Goal: Information Seeking & Learning: Learn about a topic

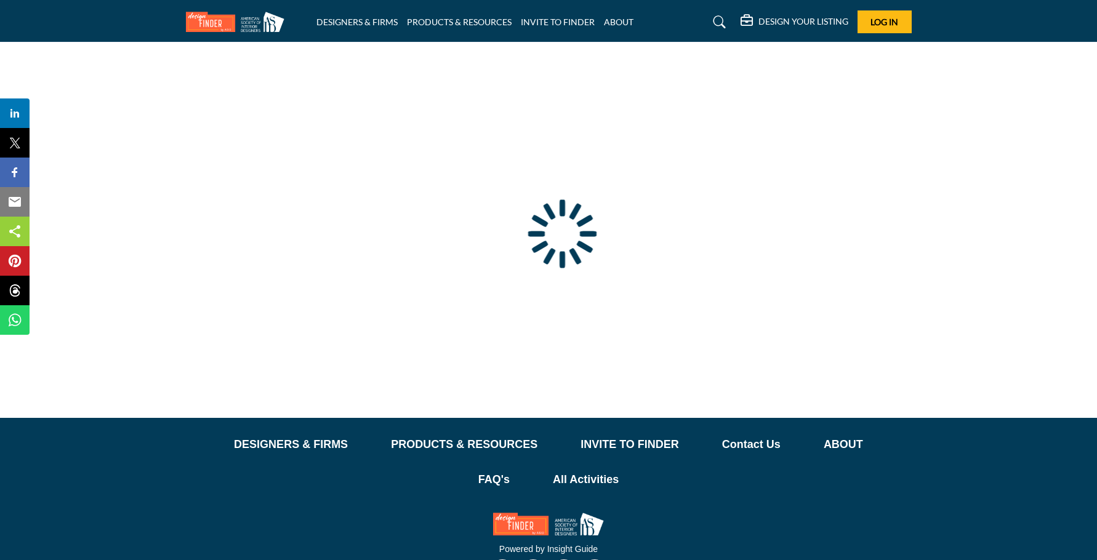
type input "**********"
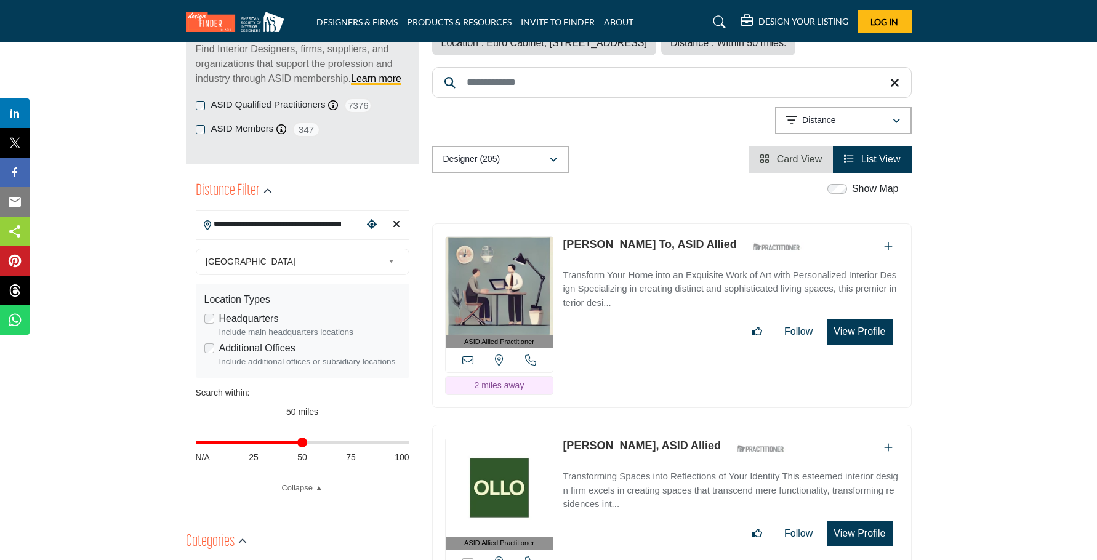
scroll to position [180, 0]
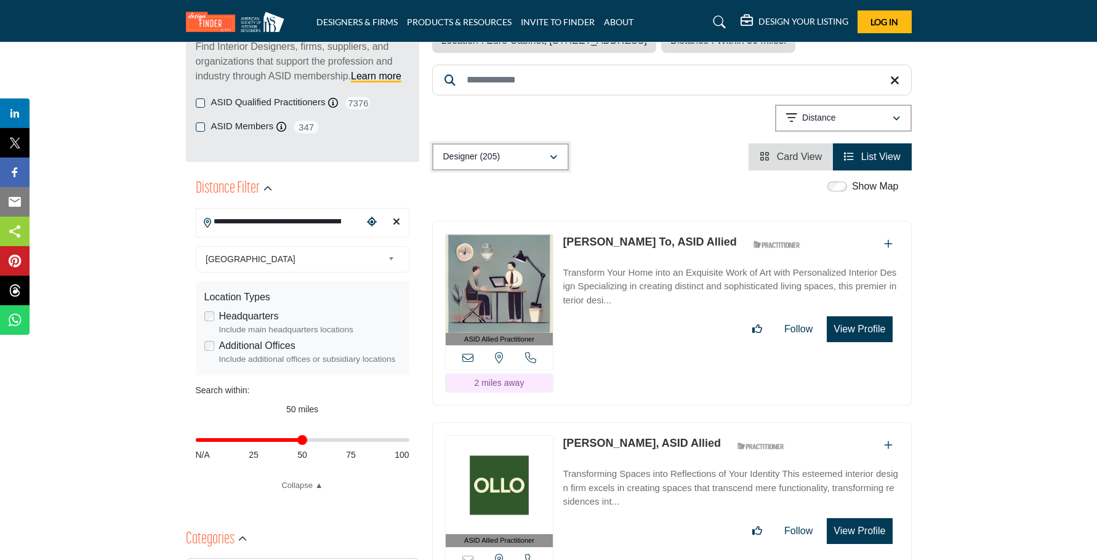
click at [535, 153] on div "Designer (205)" at bounding box center [496, 157] width 106 height 15
click at [670, 165] on div "Designer (205) All (220) Designer (205) Products (0) Projects (15)" at bounding box center [671, 156] width 479 height 27
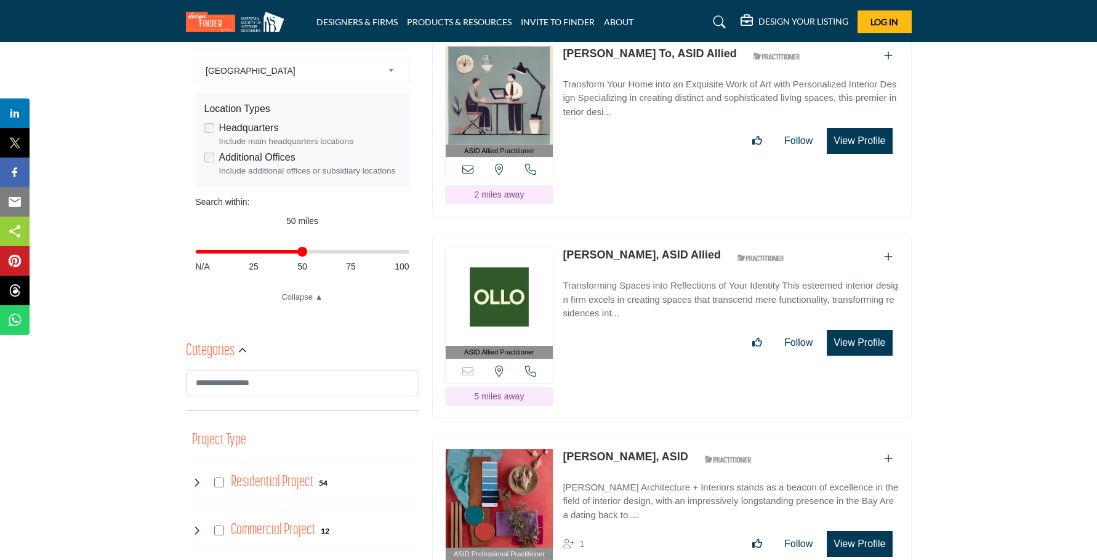
scroll to position [378, 0]
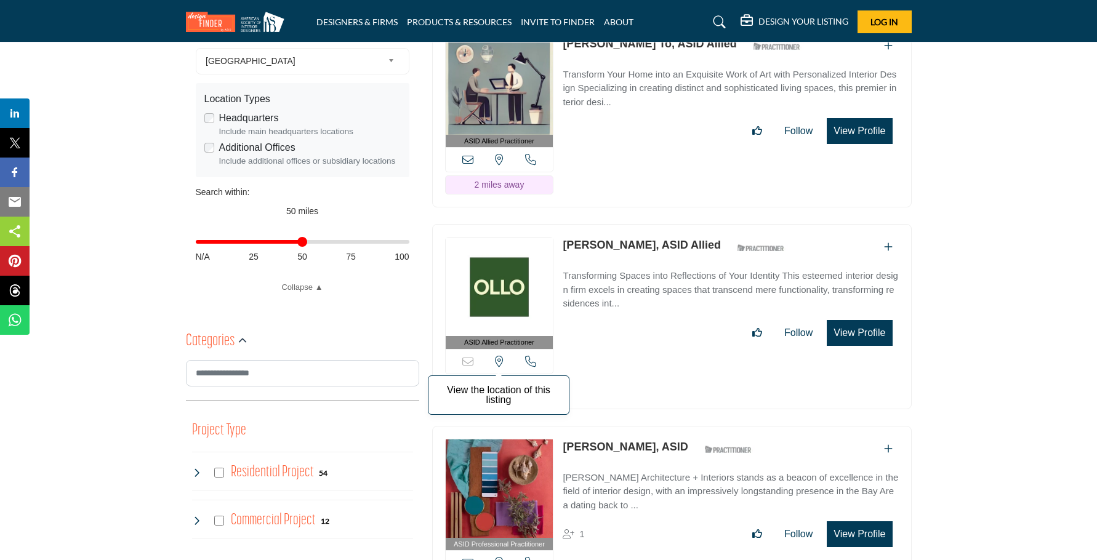
click at [500, 356] on icon at bounding box center [499, 361] width 9 height 11
click at [534, 358] on icon at bounding box center [530, 361] width 11 height 11
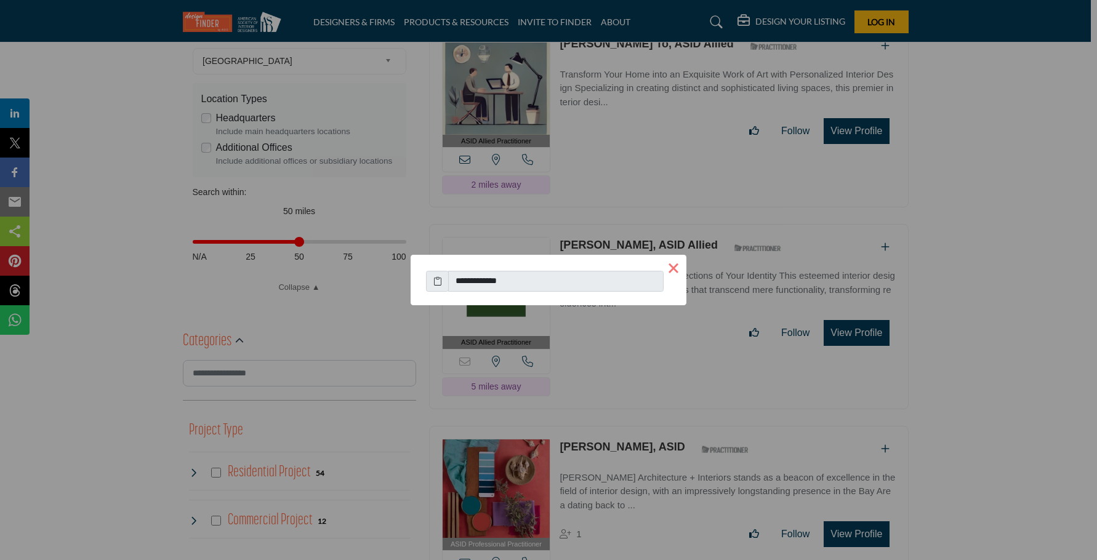
click at [675, 266] on button "×" at bounding box center [673, 268] width 26 height 26
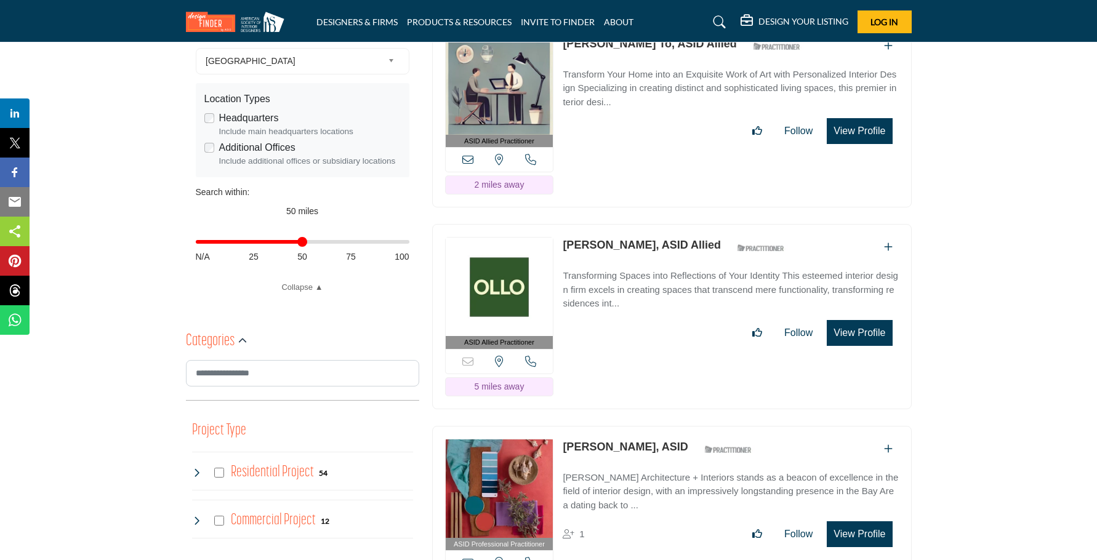
click at [466, 162] on icon at bounding box center [467, 159] width 11 height 11
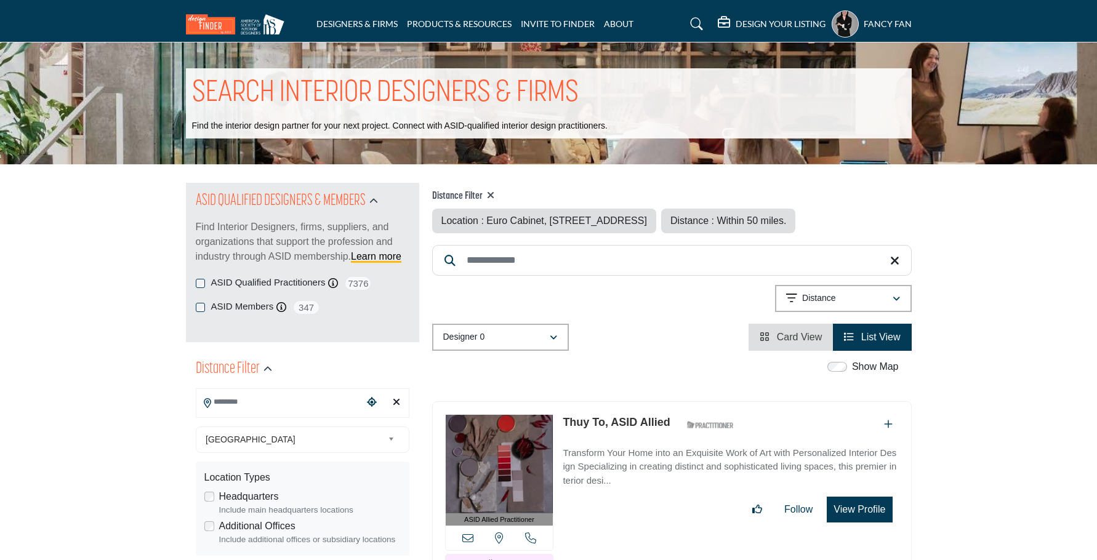
type input "**********"
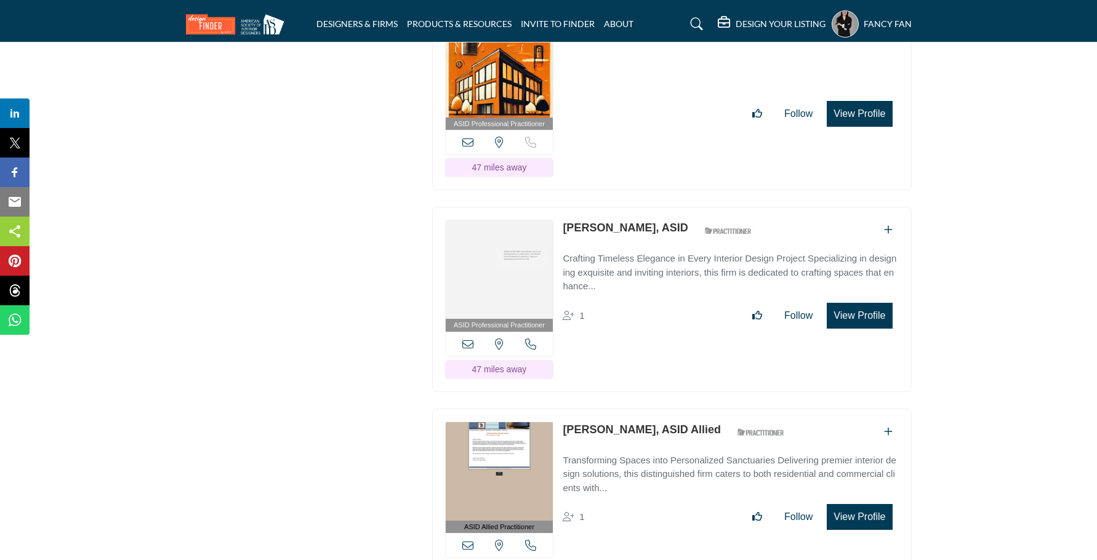
scroll to position [40260, 0]
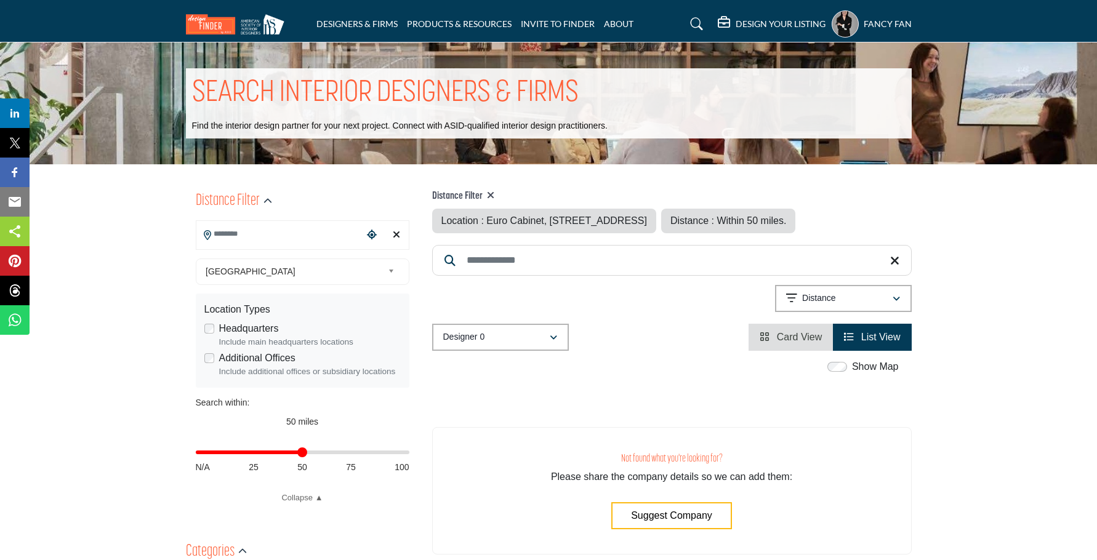
type input "**********"
click at [210, 14] on img at bounding box center [238, 24] width 105 height 20
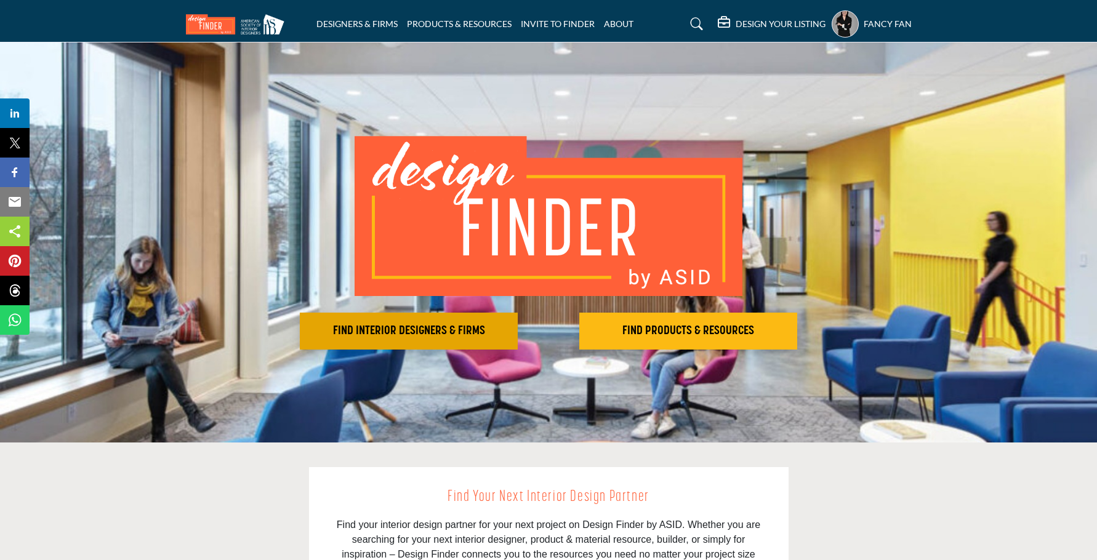
click at [488, 330] on h2 "FIND INTERIOR DESIGNERS & FIRMS" at bounding box center [408, 331] width 210 height 15
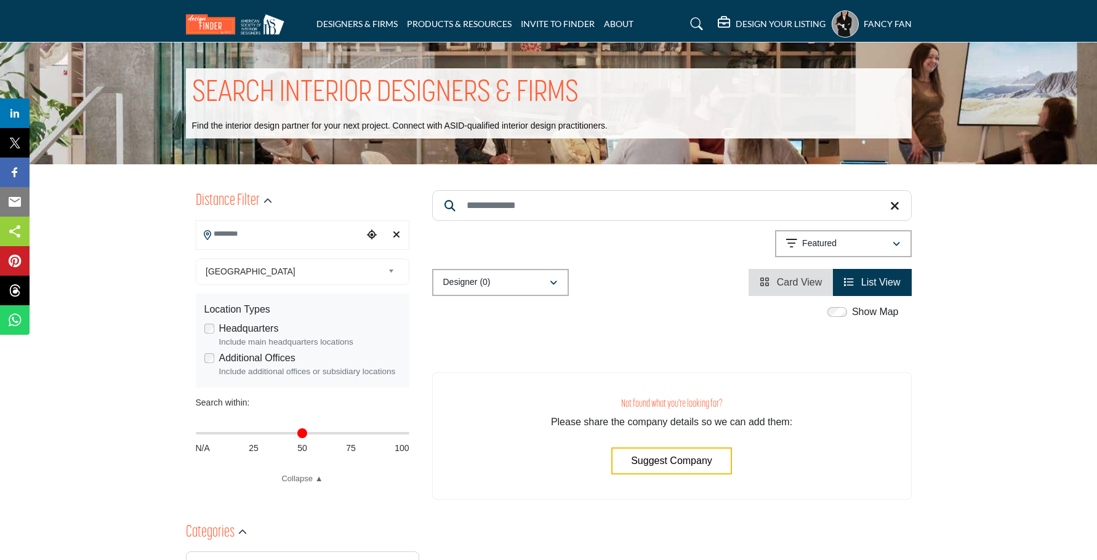
click at [278, 234] on input "Search Location" at bounding box center [279, 234] width 166 height 24
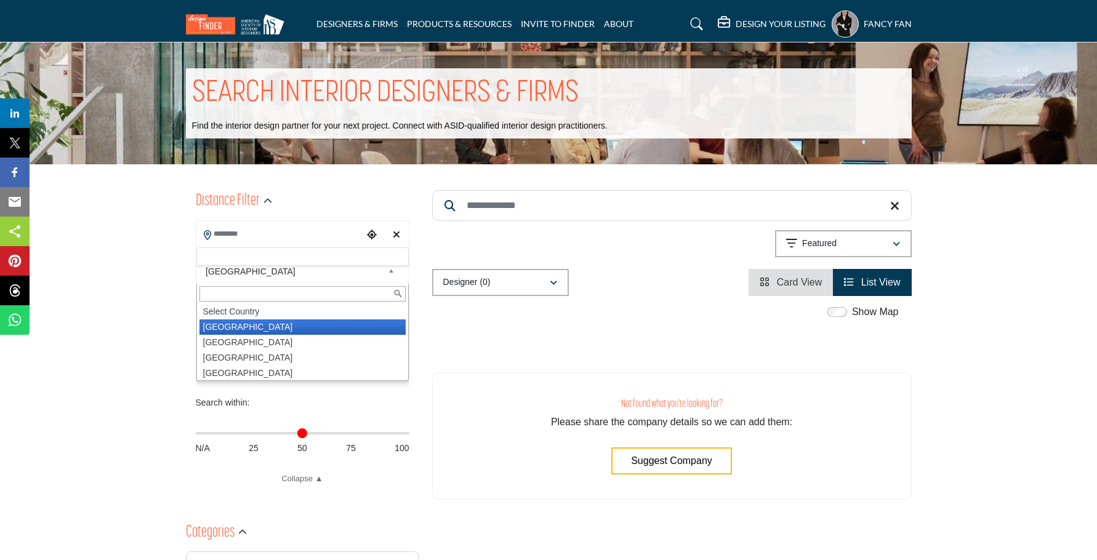
click at [260, 266] on span "United States" at bounding box center [294, 271] width 177 height 15
click at [247, 327] on li "United States" at bounding box center [302, 326] width 206 height 15
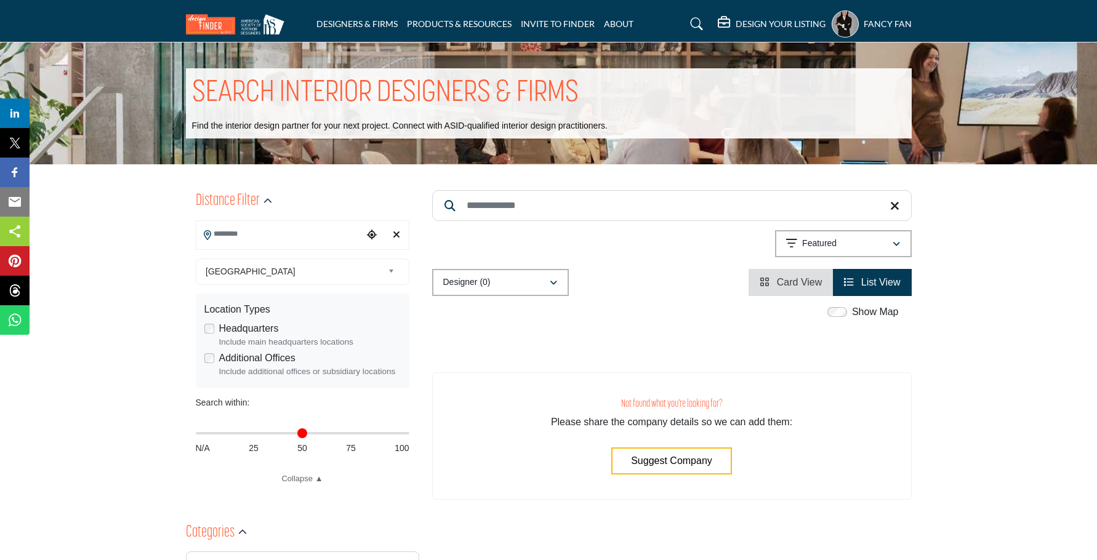
click at [733, 197] on input "Search Keyword" at bounding box center [671, 205] width 479 height 31
type input "*"
click at [667, 466] on span "Suggest Company" at bounding box center [671, 460] width 81 height 10
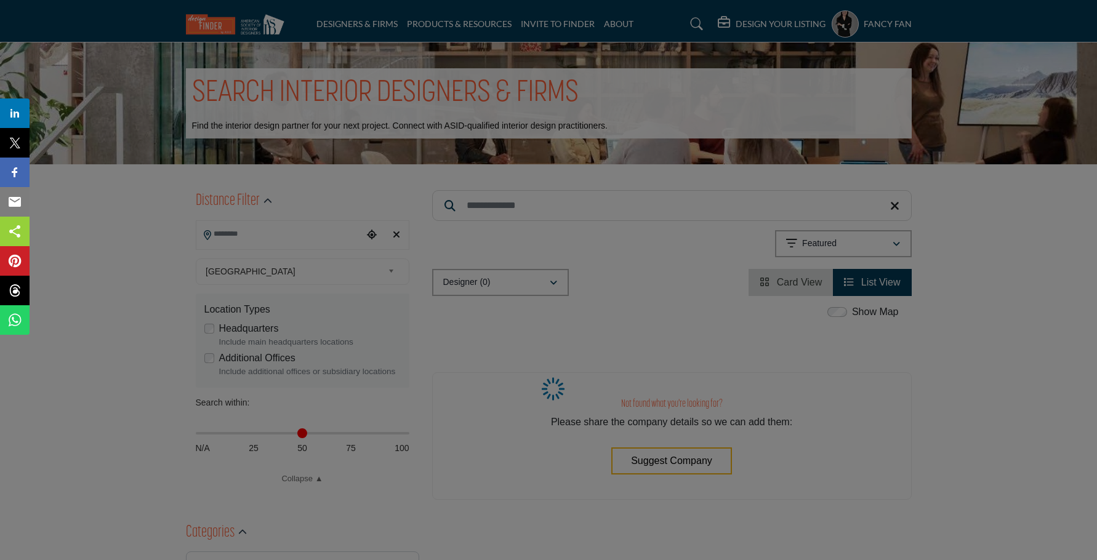
select select "**********"
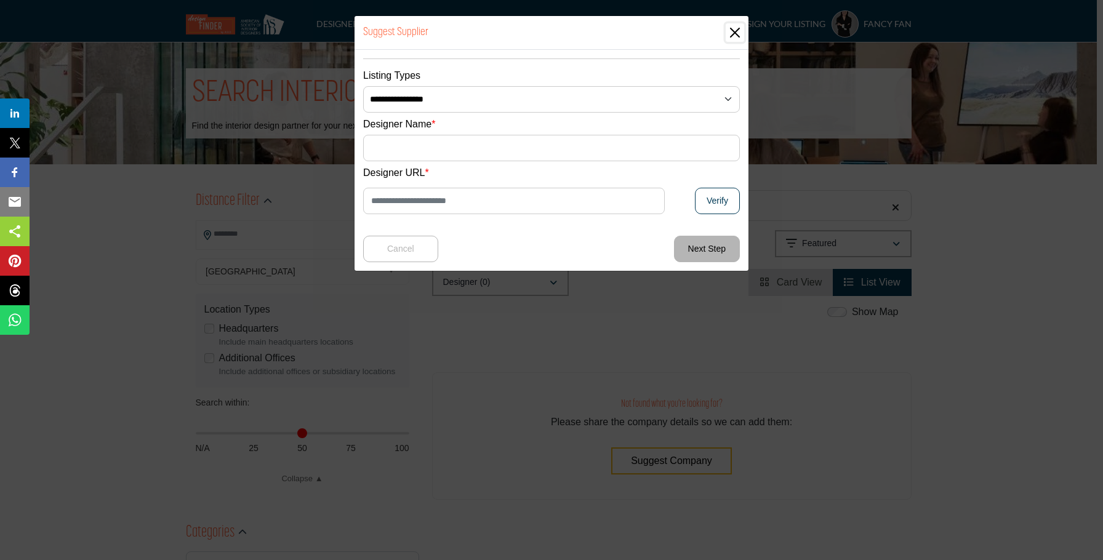
click at [739, 37] on button "Close" at bounding box center [735, 32] width 18 height 18
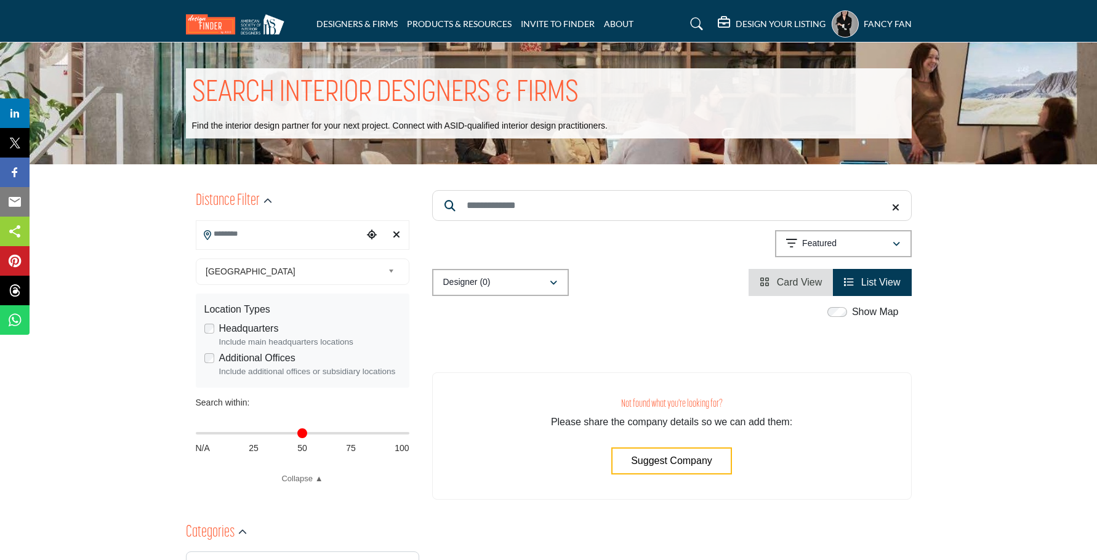
click at [303, 438] on div "Distance in miles N/A 25 50 75 100" at bounding box center [303, 439] width 214 height 48
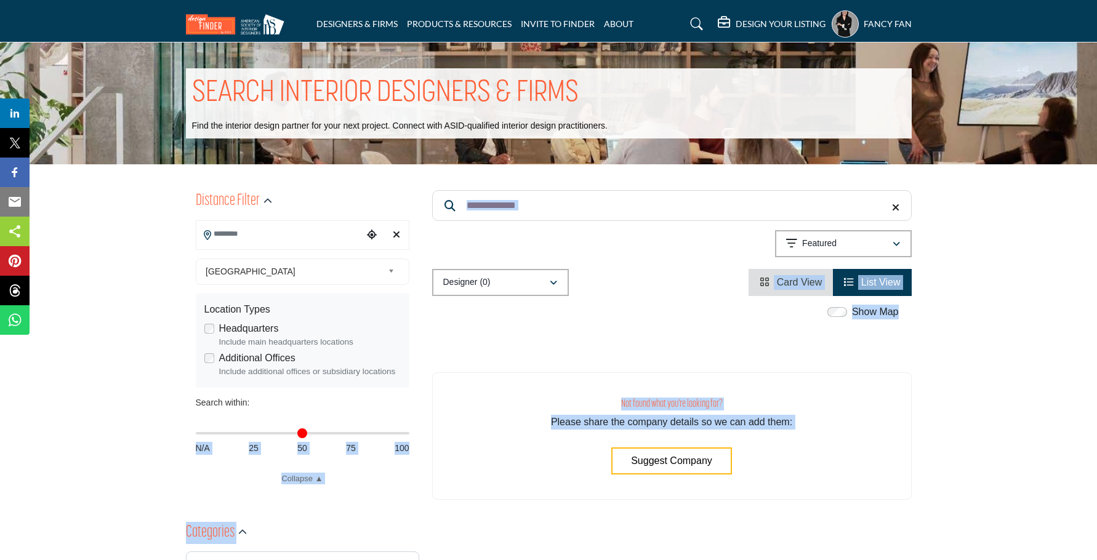
drag, startPoint x: 204, startPoint y: 437, endPoint x: 446, endPoint y: 446, distance: 242.0
click at [322, 477] on link "Collapse ▲" at bounding box center [303, 479] width 214 height 12
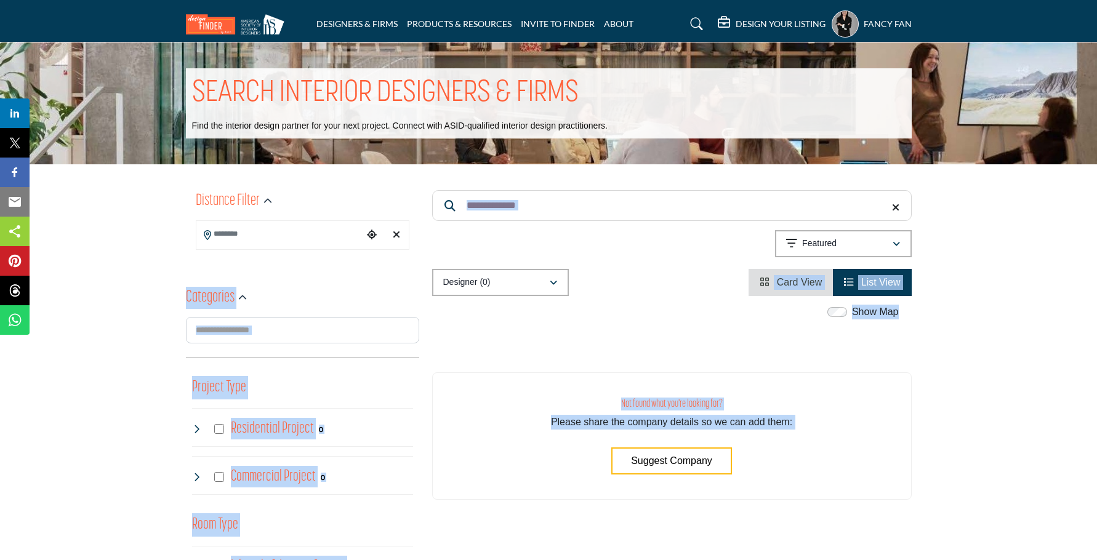
click at [302, 417] on div "Residential Project 0" at bounding box center [302, 427] width 221 height 39
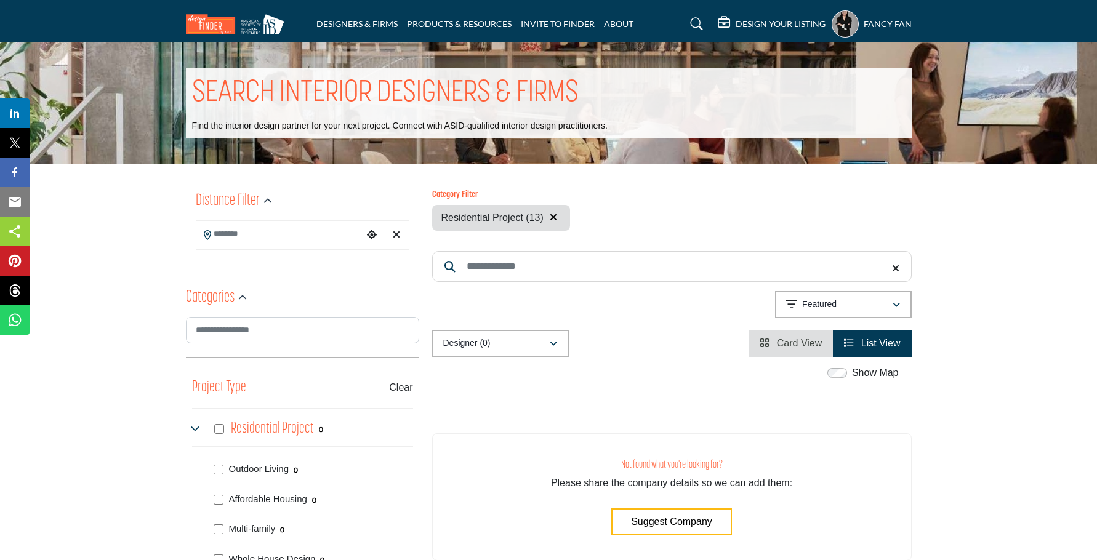
scroll to position [83, 0]
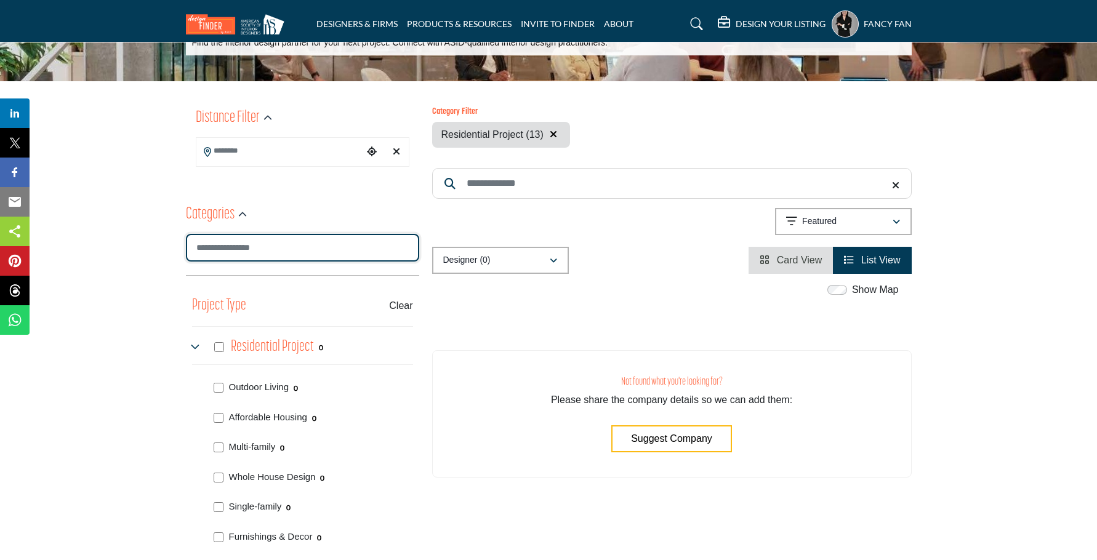
click at [287, 246] on input "Search Category" at bounding box center [302, 248] width 233 height 28
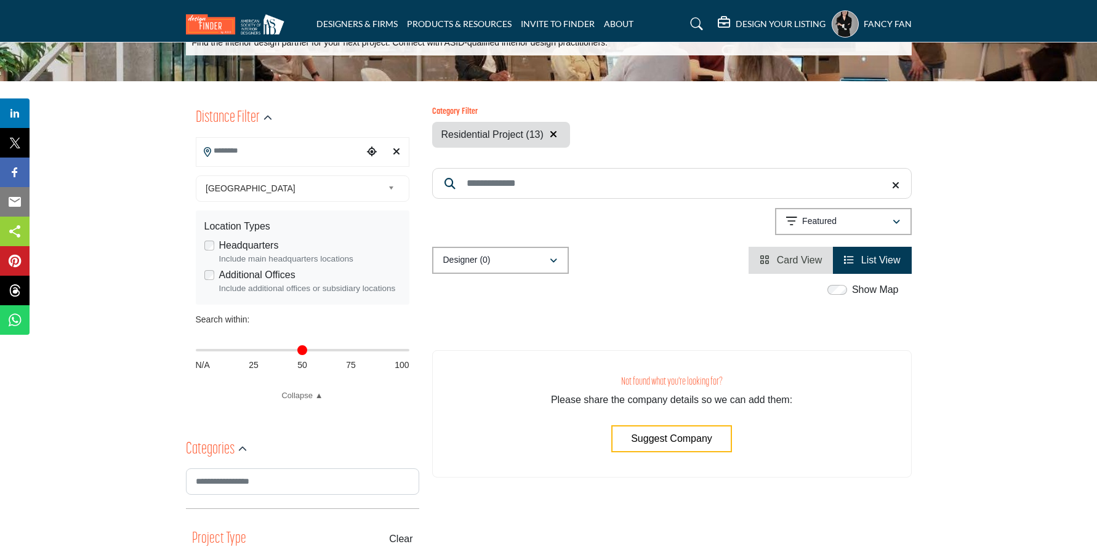
click at [292, 155] on input "Search Location" at bounding box center [279, 151] width 166 height 24
click at [243, 194] on span "[GEOGRAPHIC_DATA]" at bounding box center [294, 188] width 177 height 15
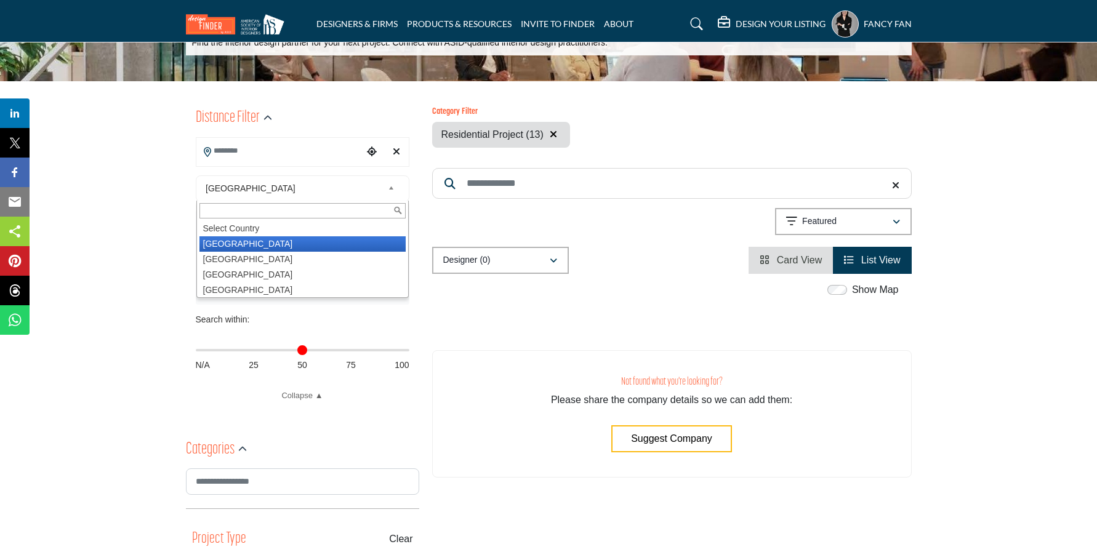
click at [231, 244] on li "[GEOGRAPHIC_DATA]" at bounding box center [302, 243] width 206 height 15
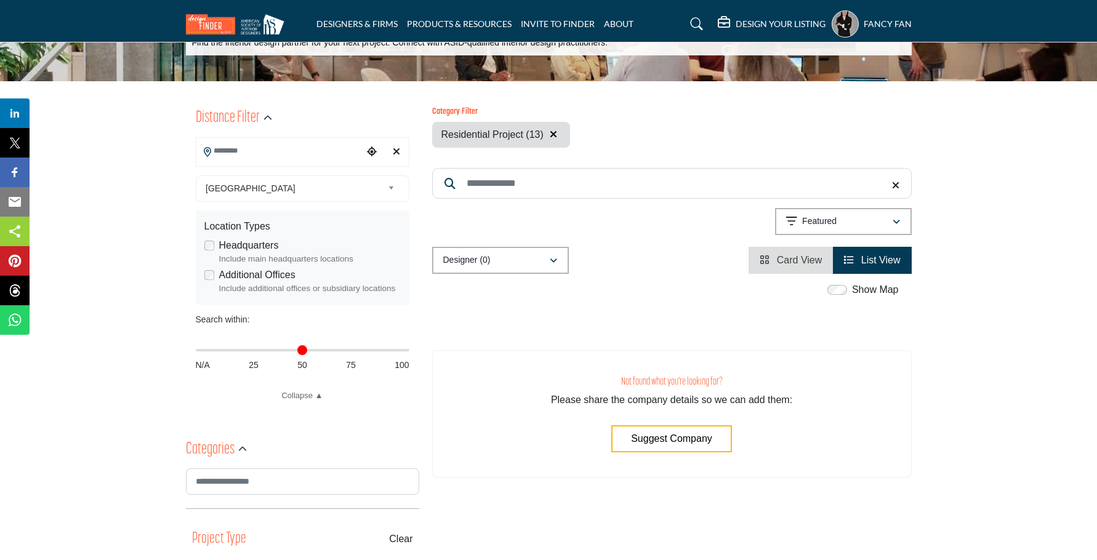
click at [202, 349] on input "Distance in miles" at bounding box center [303, 350] width 214 height 2
drag, startPoint x: 241, startPoint y: 351, endPoint x: 234, endPoint y: 372, distance: 22.0
click at [241, 351] on input "Distance in miles" at bounding box center [303, 350] width 214 height 2
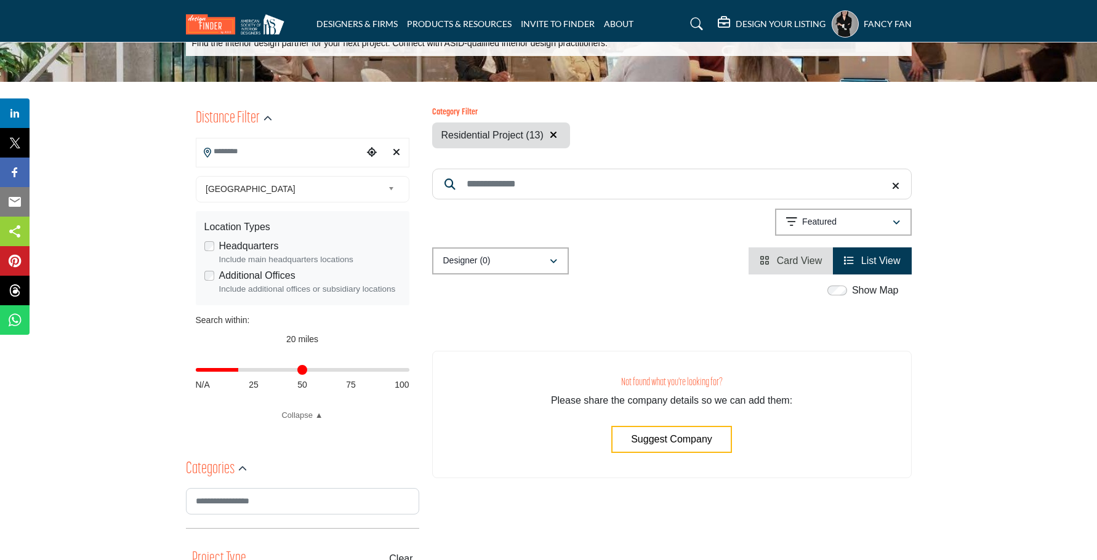
scroll to position [6, 0]
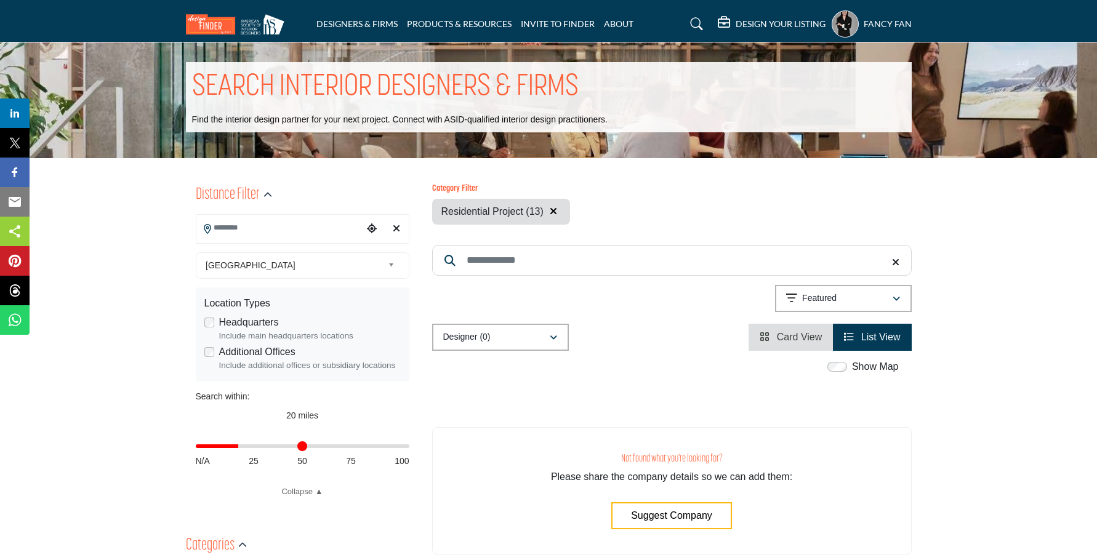
type input "**"
click at [342, 447] on input "Distance in miles" at bounding box center [303, 446] width 214 height 2
click at [344, 447] on input "Distance in miles" at bounding box center [303, 446] width 214 height 2
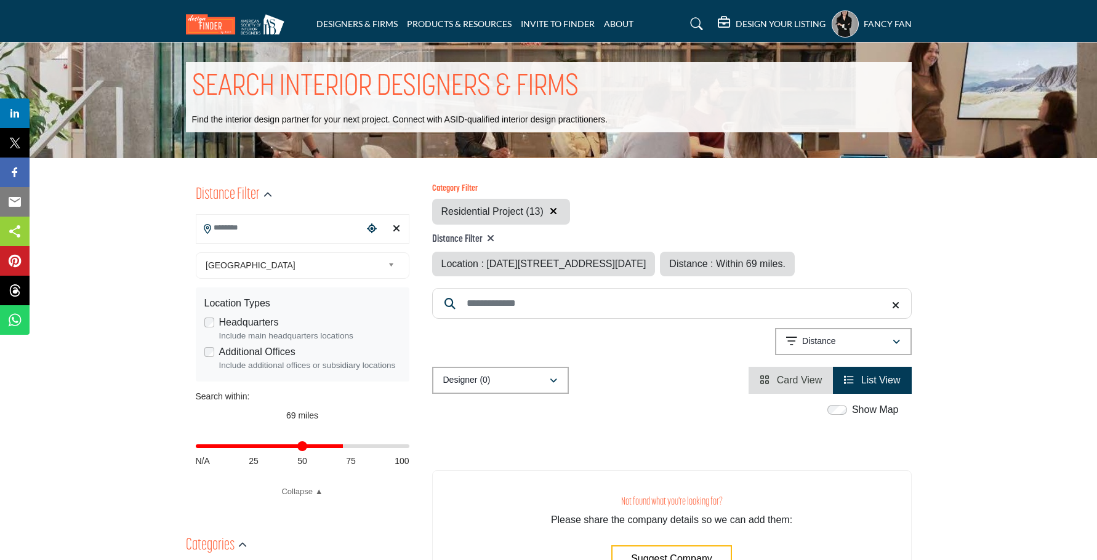
type input "**********"
click at [344, 447] on input "Distance in miles" at bounding box center [303, 446] width 214 height 2
click at [346, 447] on input "Distance in miles" at bounding box center [303, 446] width 214 height 2
click at [350, 447] on input "Distance in miles" at bounding box center [303, 446] width 214 height 2
type input "**"
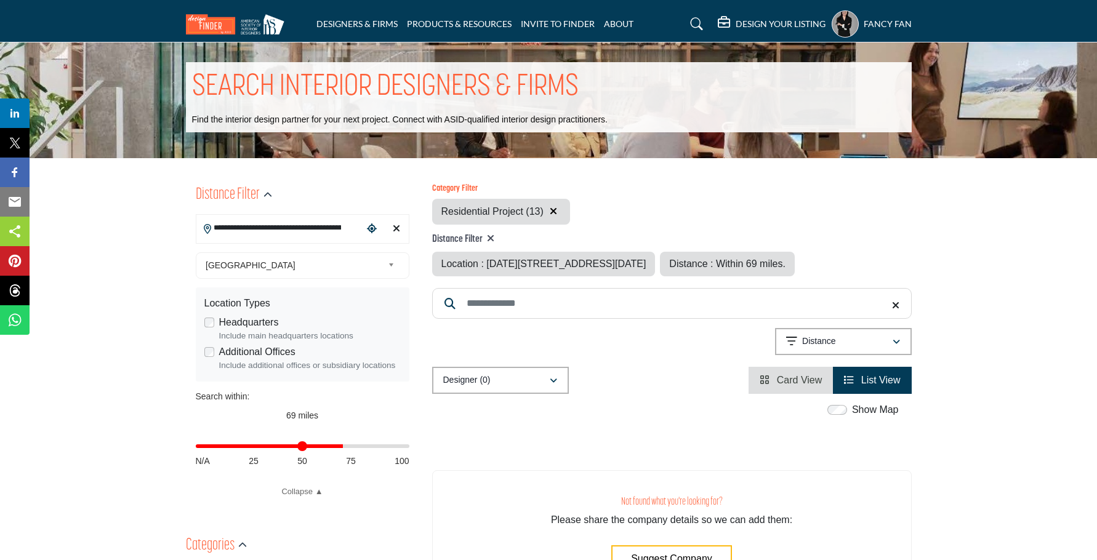
click at [350, 447] on input "Distance in miles" at bounding box center [303, 446] width 214 height 2
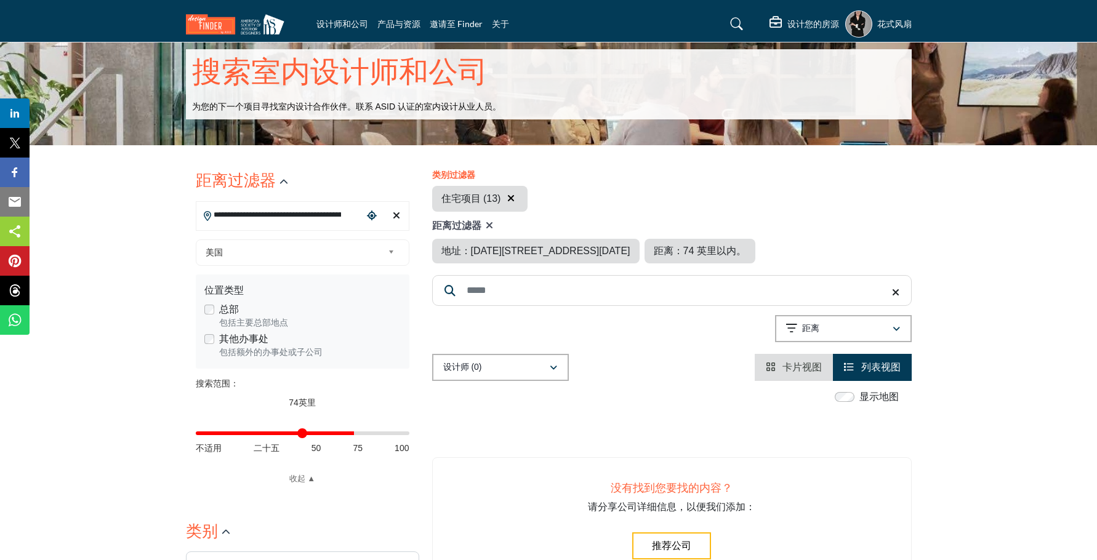
scroll to position [20, 0]
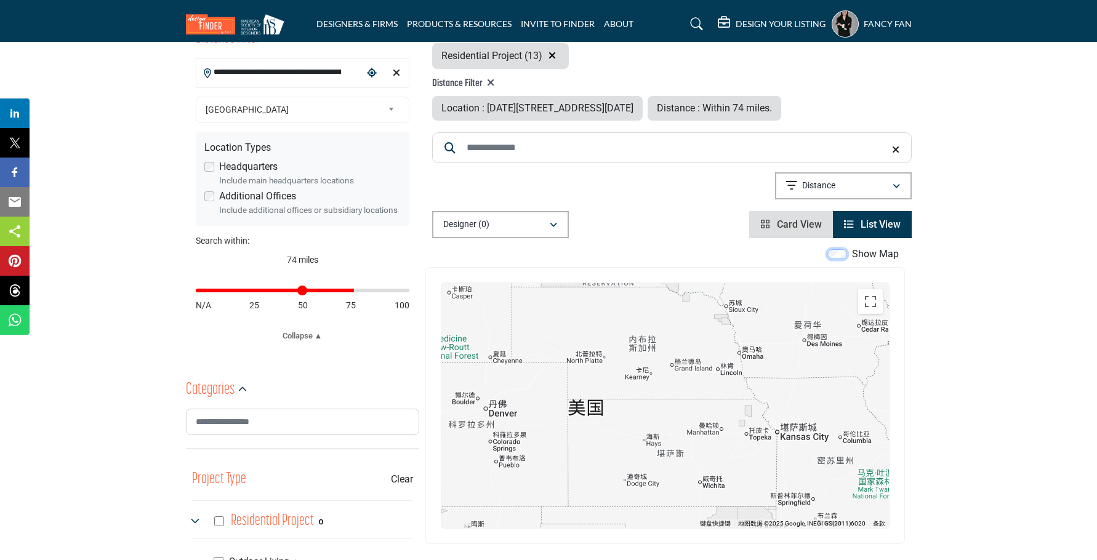
scroll to position [234, 0]
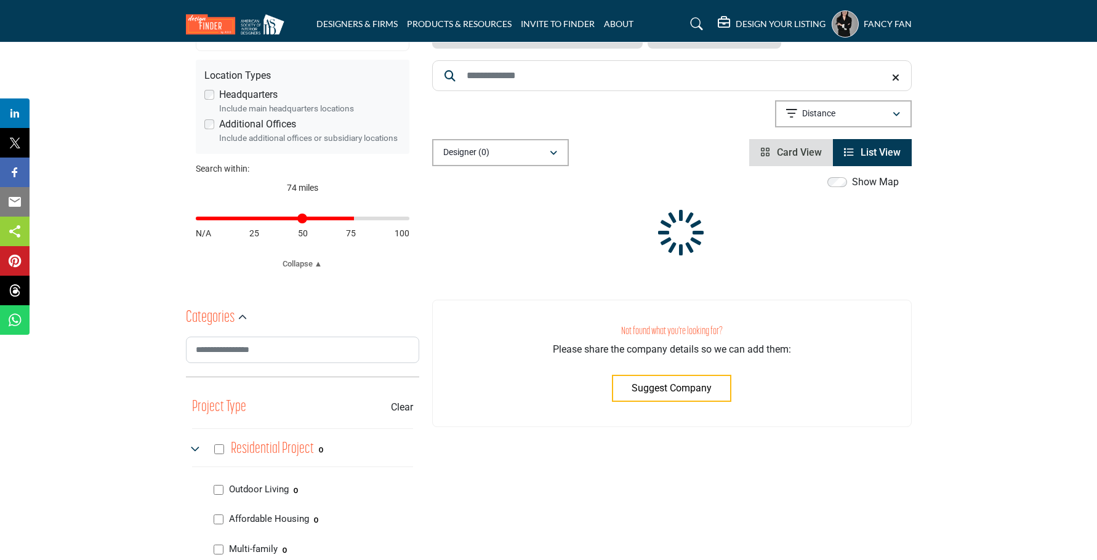
click at [809, 155] on span "Card View" at bounding box center [799, 152] width 45 height 12
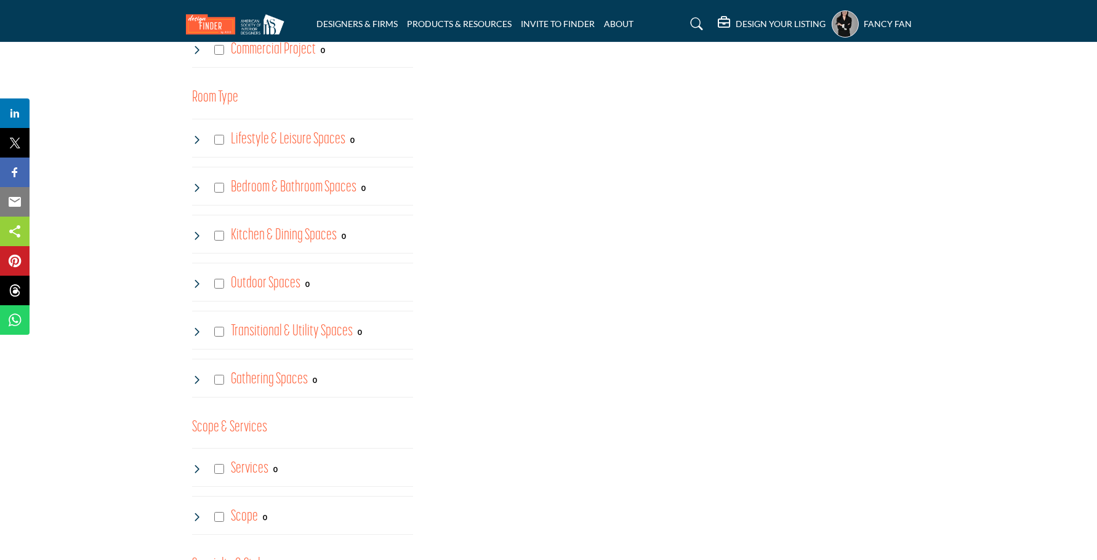
scroll to position [1566, 0]
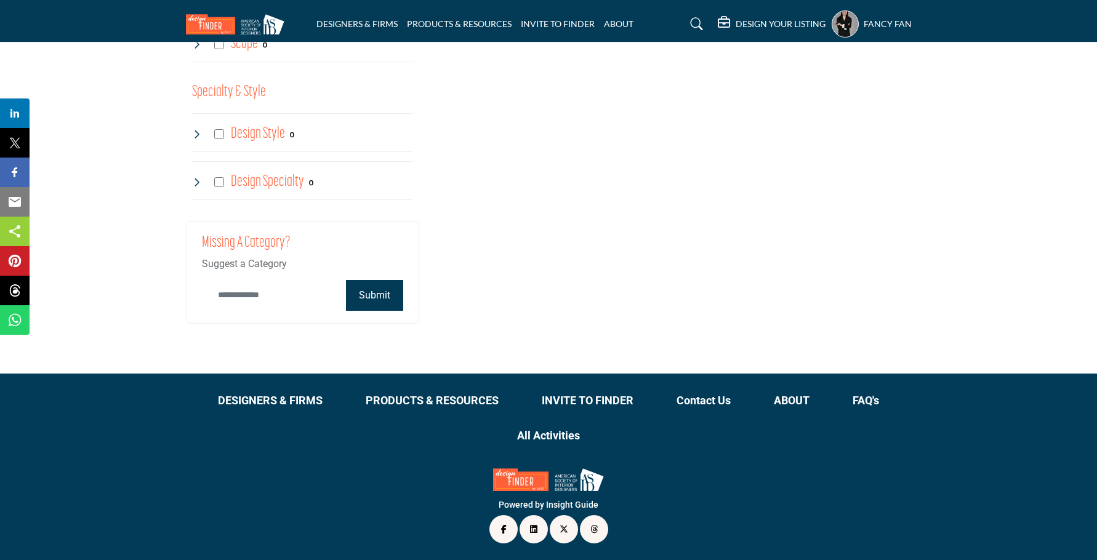
click at [299, 302] on input "Category Name" at bounding box center [271, 295] width 138 height 29
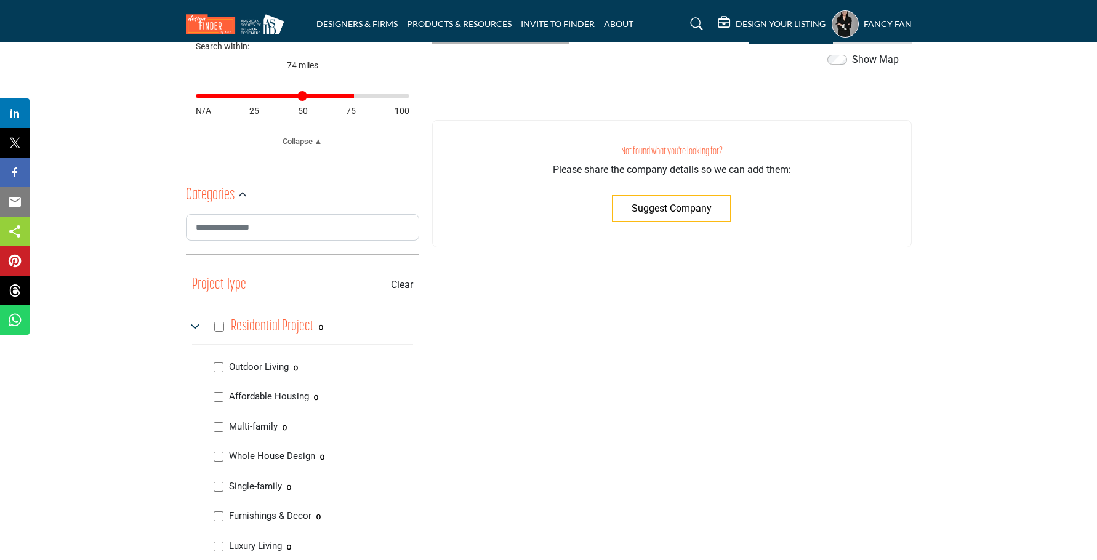
scroll to position [0, 0]
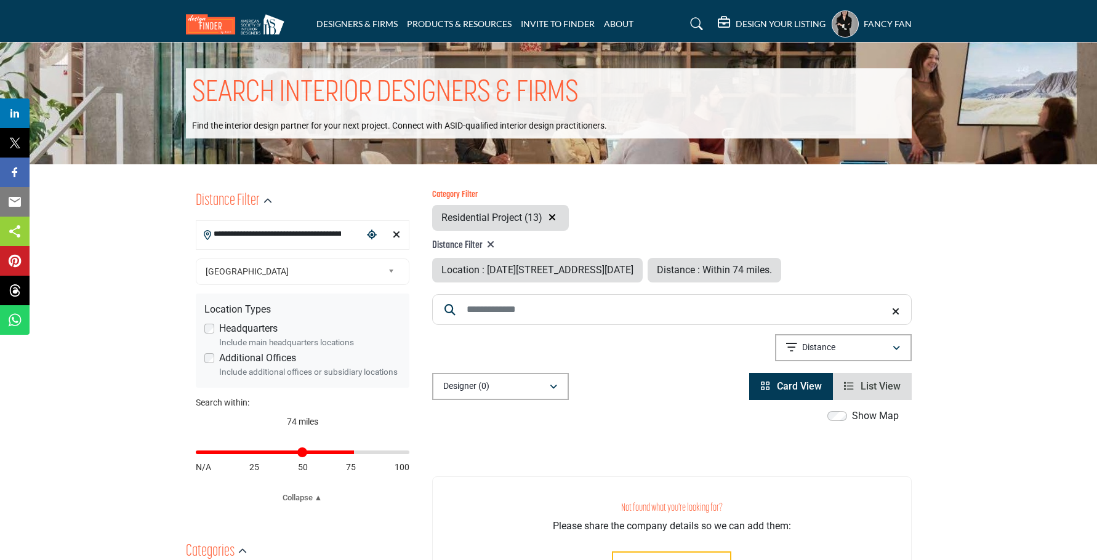
click at [775, 21] on h5 "DESIGN YOUR LISTING" at bounding box center [780, 23] width 90 height 11
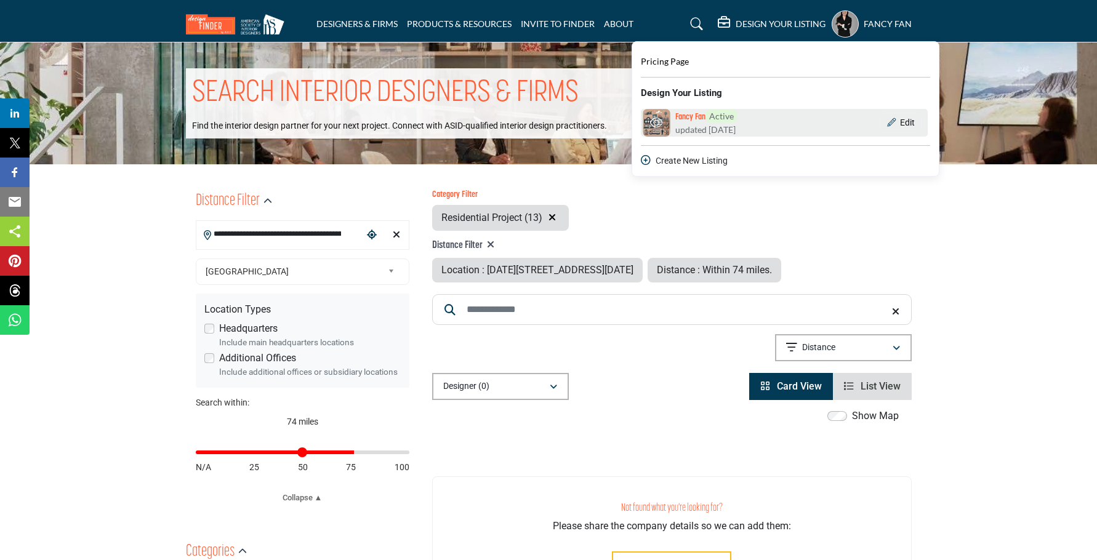
click at [759, 113] on div "Fancy Fan Active updated 13 days ago" at bounding box center [732, 123] width 114 height 26
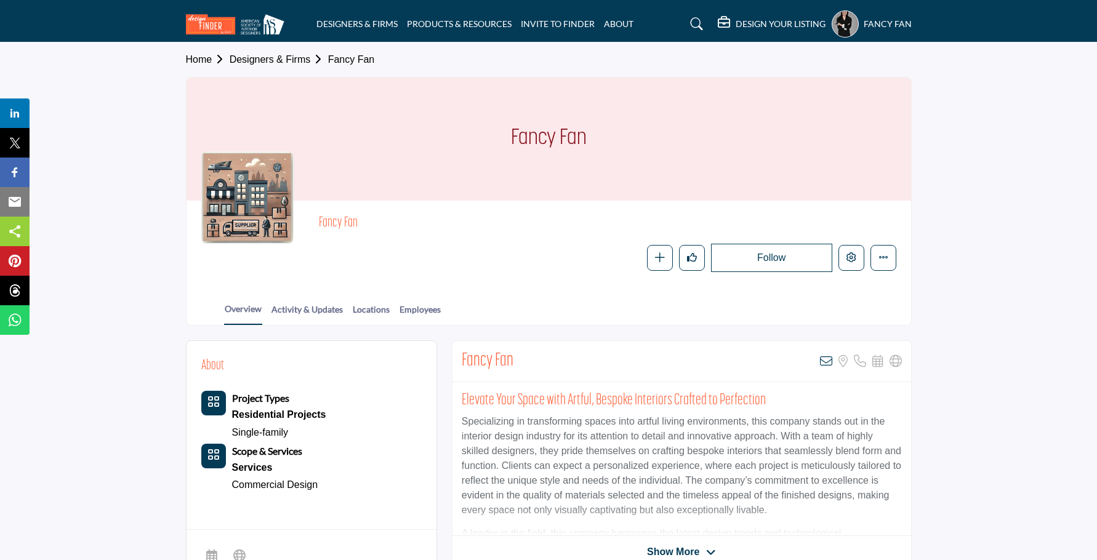
click at [875, 18] on div "Fancy Fan My Profile My Interests My Lists My Suppliers & Designers Design Your…" at bounding box center [871, 23] width 80 height 27
click at [255, 28] on img at bounding box center [238, 24] width 105 height 20
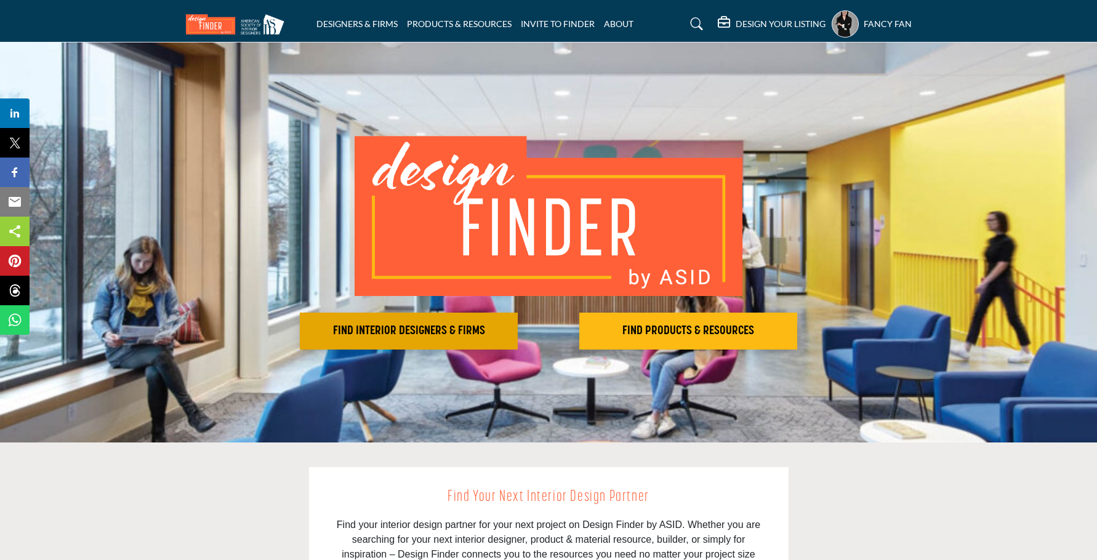
click at [438, 341] on button "FIND INTERIOR DESIGNERS & FIRMS" at bounding box center [409, 331] width 218 height 37
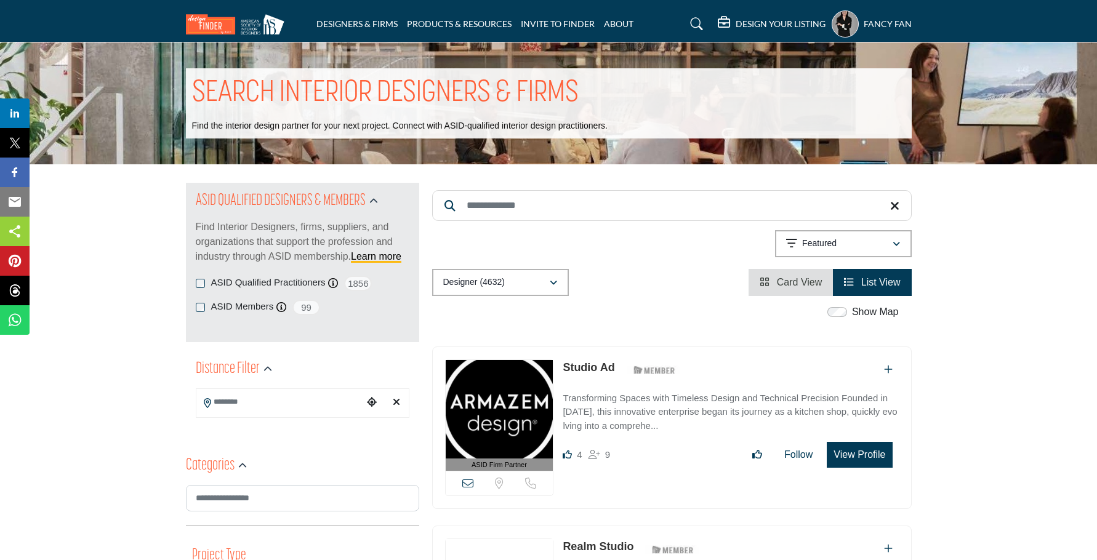
click at [272, 414] on input "Search Location" at bounding box center [279, 402] width 166 height 24
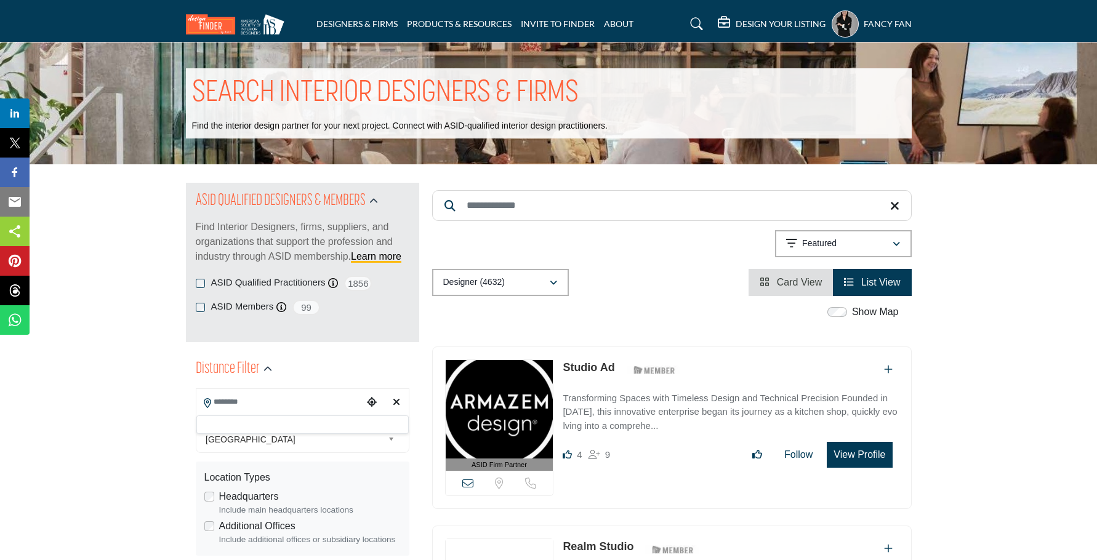
click at [279, 446] on span "[GEOGRAPHIC_DATA]" at bounding box center [294, 439] width 177 height 15
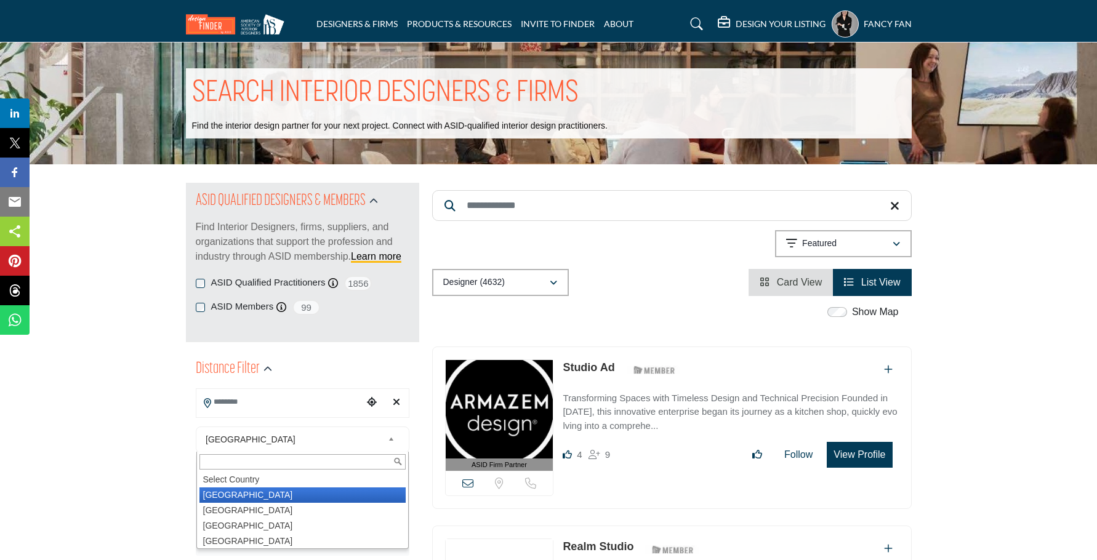
click at [254, 498] on li "[GEOGRAPHIC_DATA]" at bounding box center [302, 494] width 206 height 15
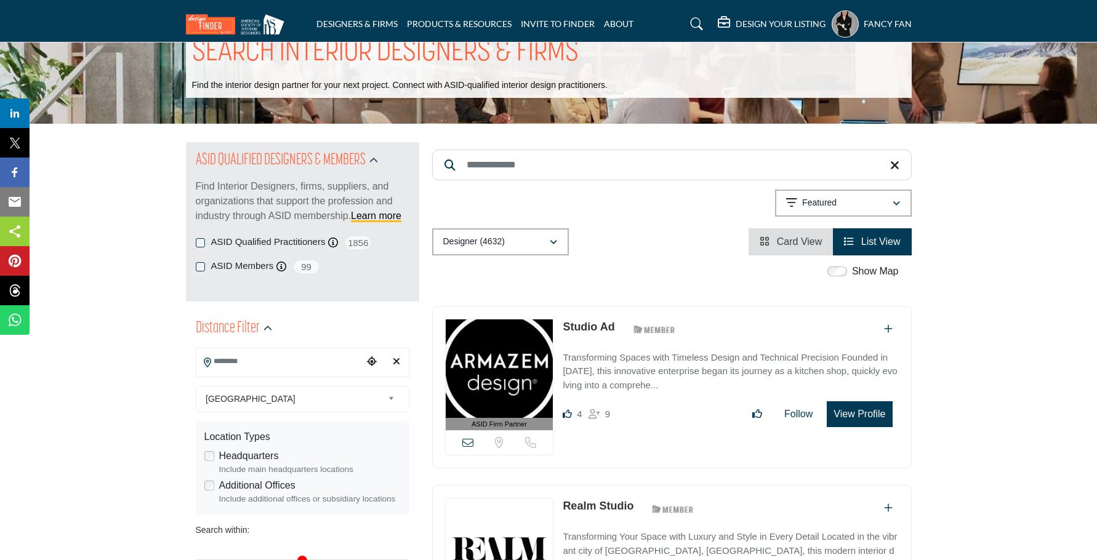
scroll to position [96, 0]
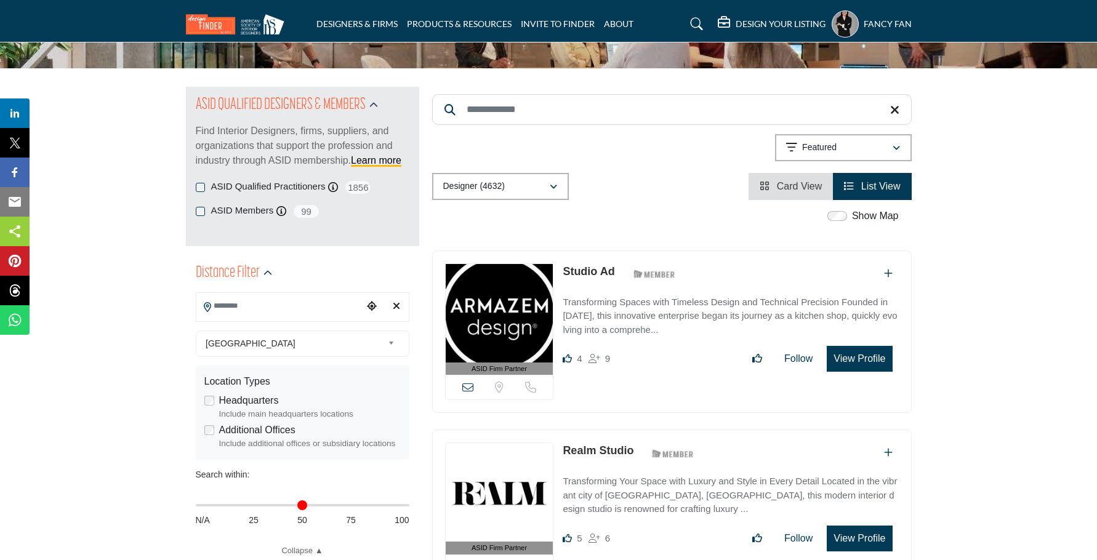
click at [306, 508] on div "Distance in miles N/A 25 50 75 100" at bounding box center [303, 511] width 214 height 48
click at [301, 508] on div "Distance in miles N/A 25 50 75 100" at bounding box center [303, 511] width 214 height 48
drag, startPoint x: 202, startPoint y: 507, endPoint x: 299, endPoint y: 515, distance: 97.0
type input "**"
click at [299, 506] on input "Distance in miles" at bounding box center [303, 505] width 214 height 2
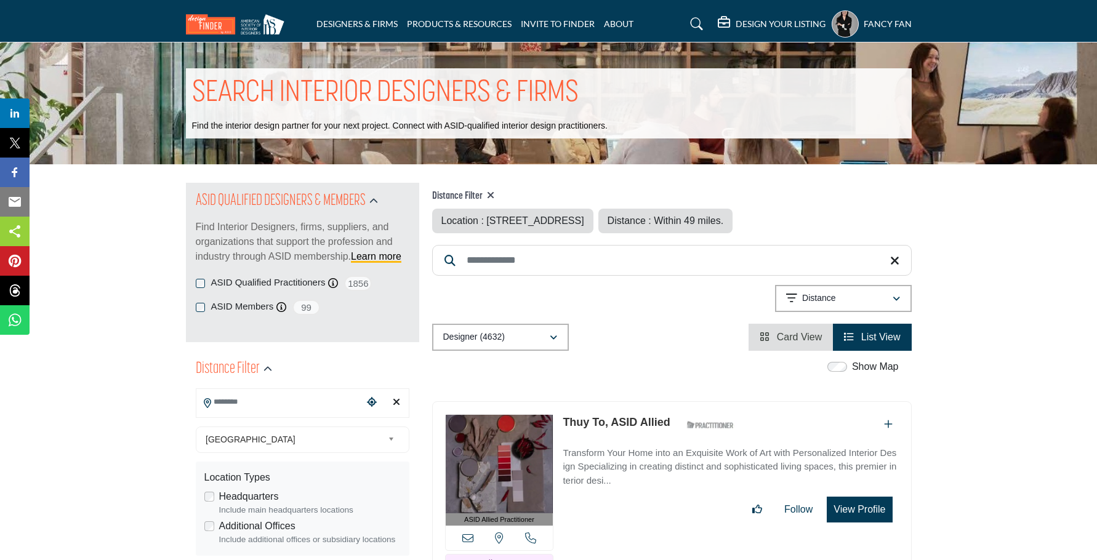
type input "**********"
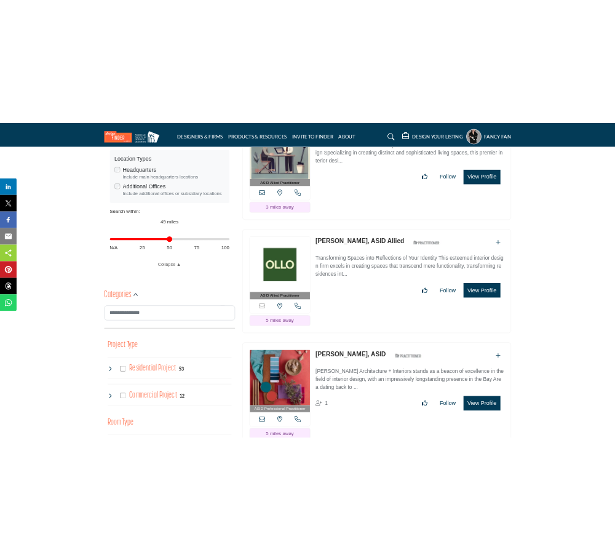
scroll to position [475, 0]
